Goal: Task Accomplishment & Management: Use online tool/utility

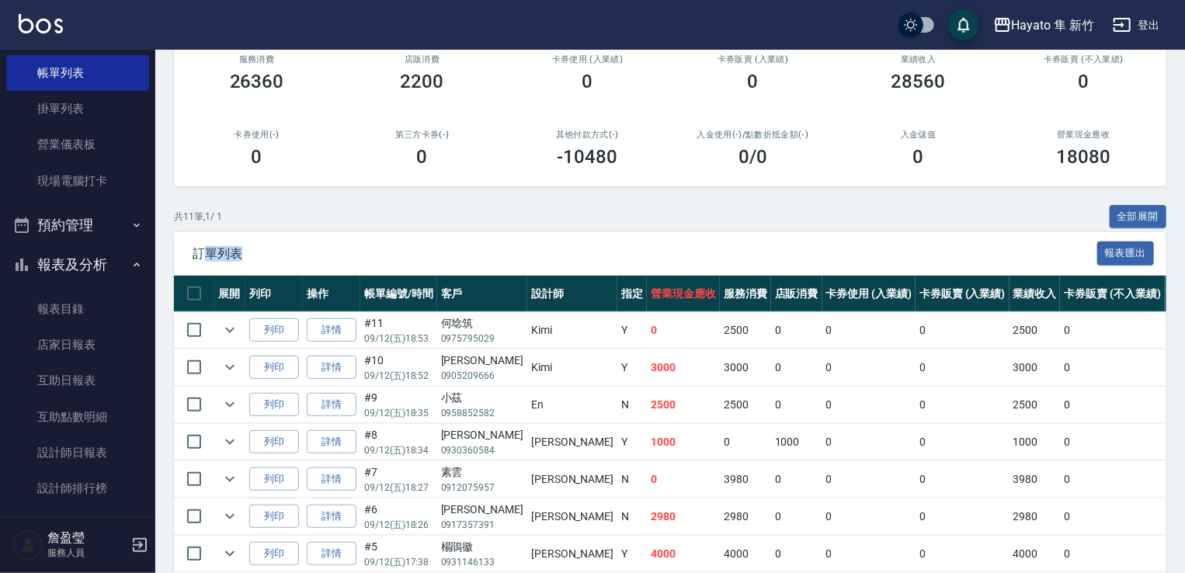
scroll to position [155, 0]
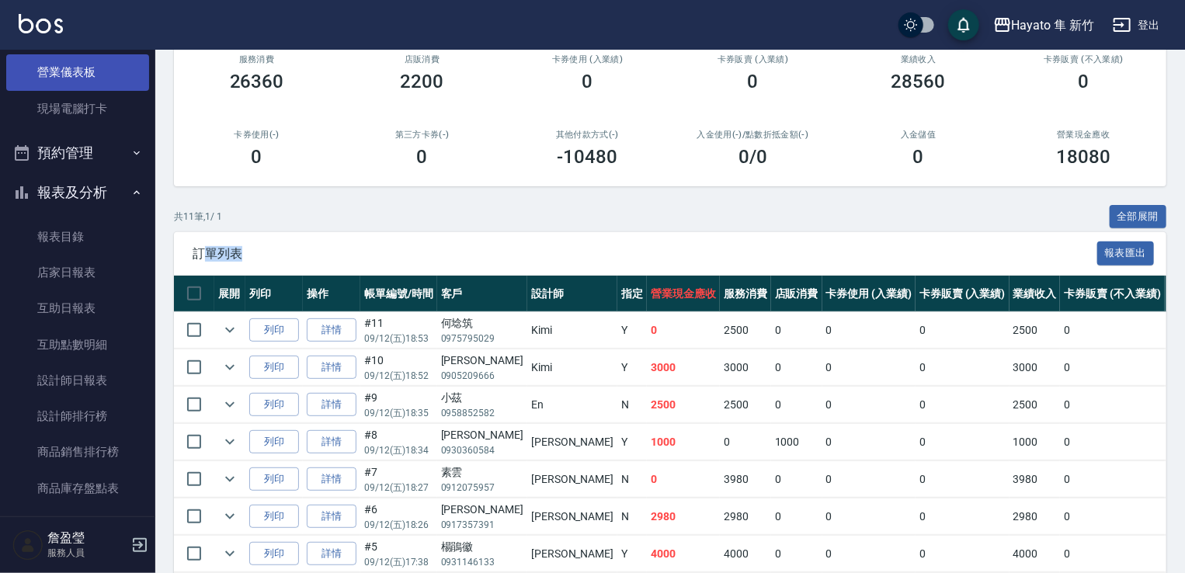
click at [124, 86] on link "營業儀表板" at bounding box center [77, 72] width 143 height 36
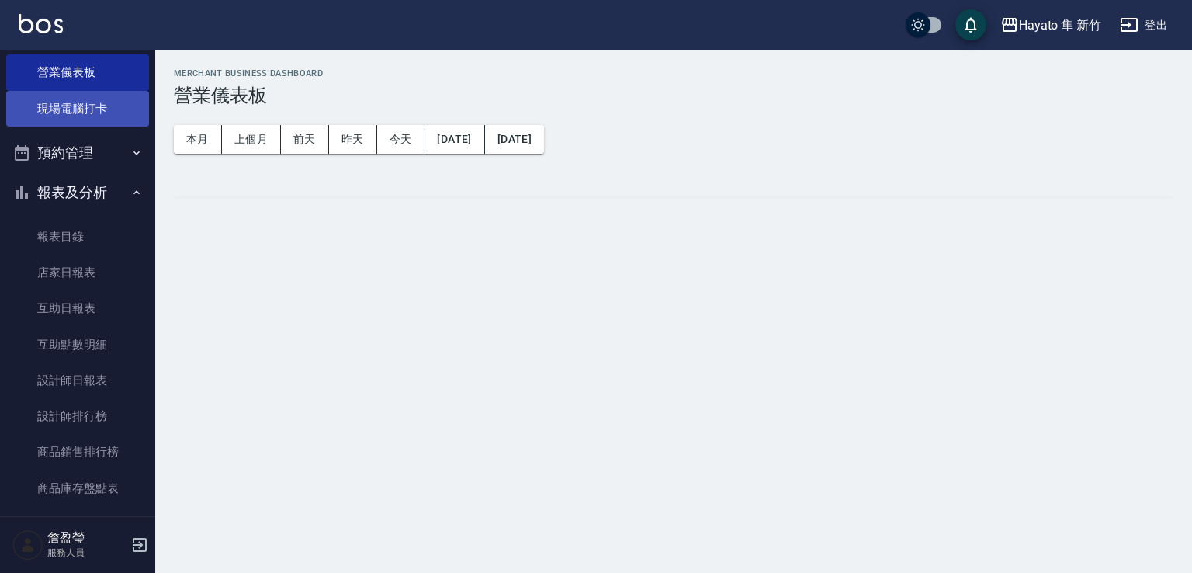
click at [115, 113] on link "現場電腦打卡" at bounding box center [77, 109] width 143 height 36
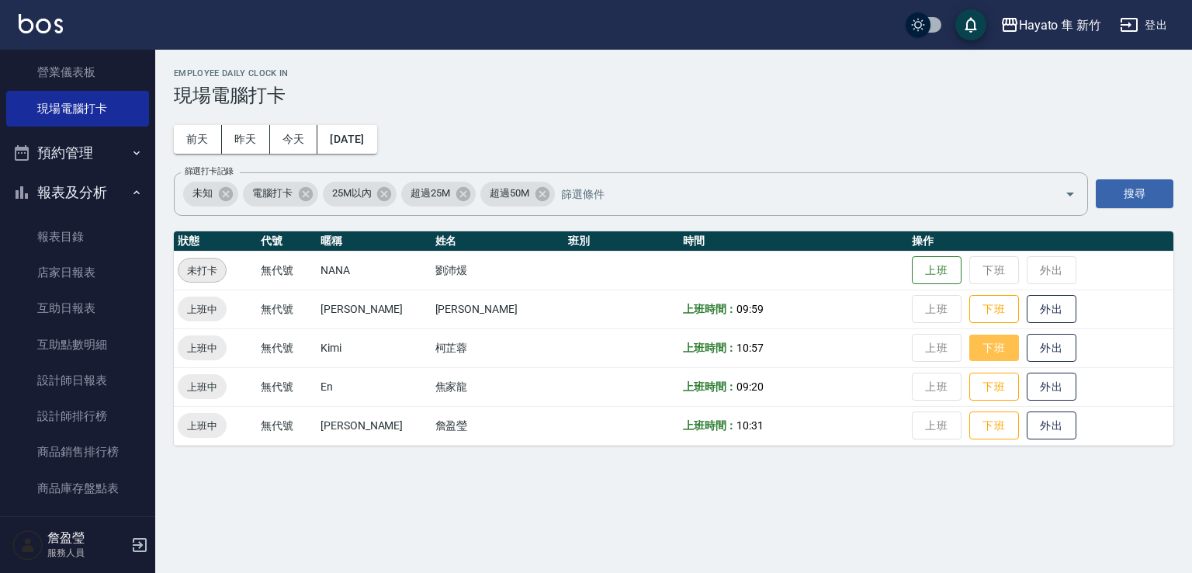
click at [970, 351] on button "下班" at bounding box center [995, 348] width 50 height 27
click at [970, 377] on button "下班" at bounding box center [995, 386] width 50 height 27
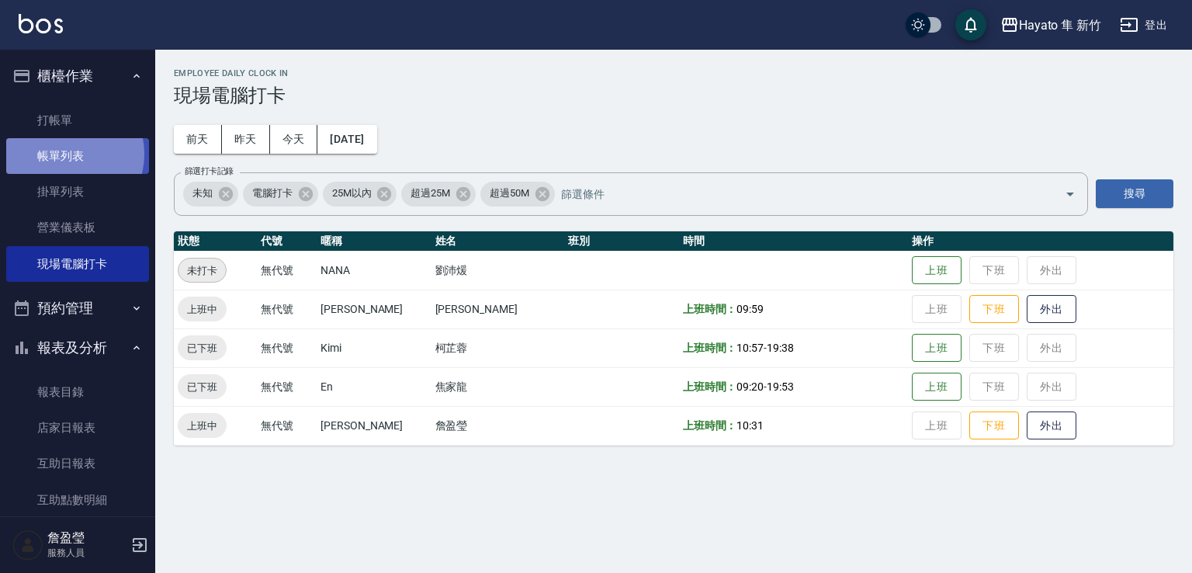
click at [68, 154] on link "帳單列表" at bounding box center [77, 156] width 143 height 36
